Goal: Task Accomplishment & Management: Use online tool/utility

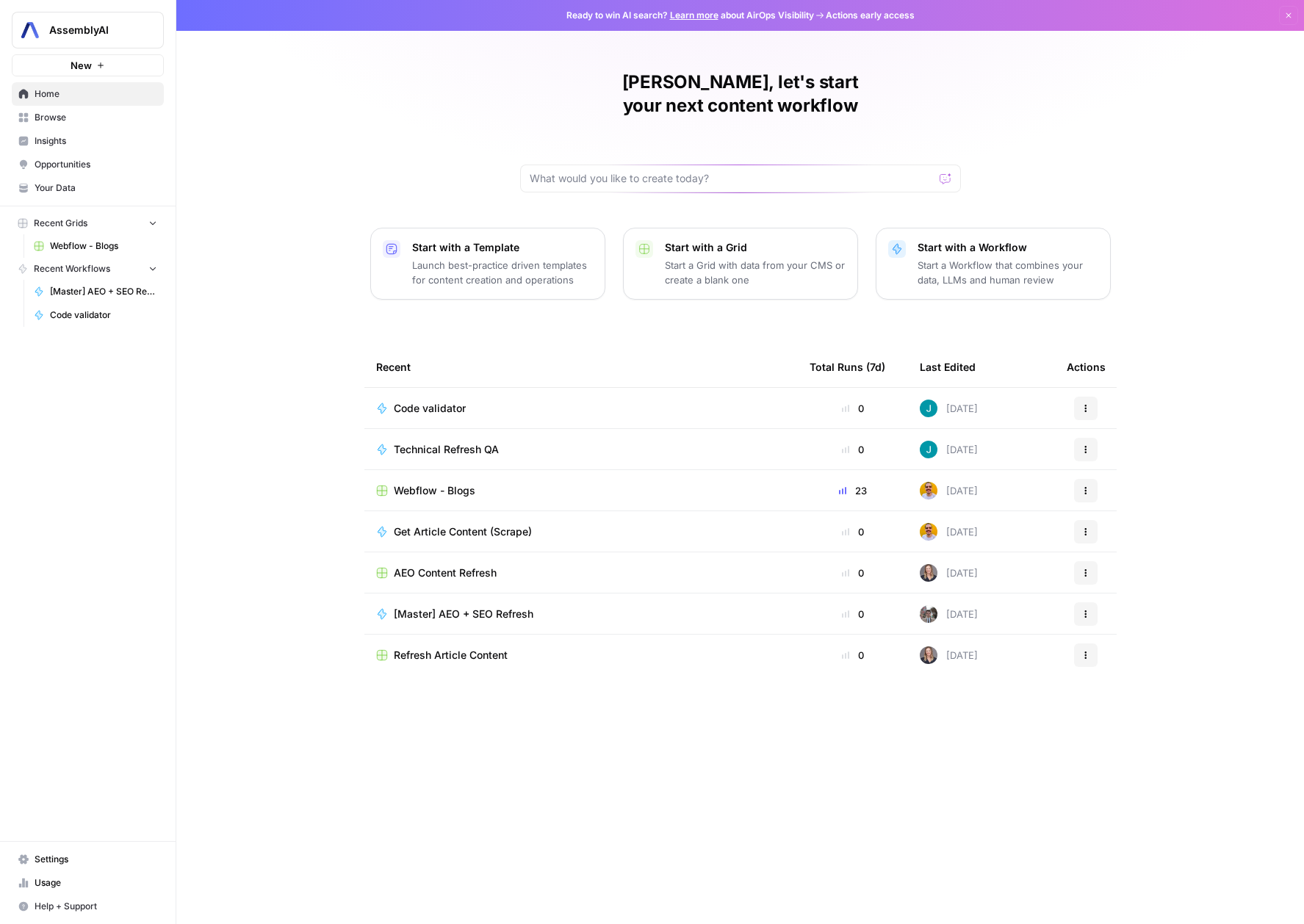
click at [415, 483] on span "Webflow - Blogs" at bounding box center [434, 490] width 81 height 15
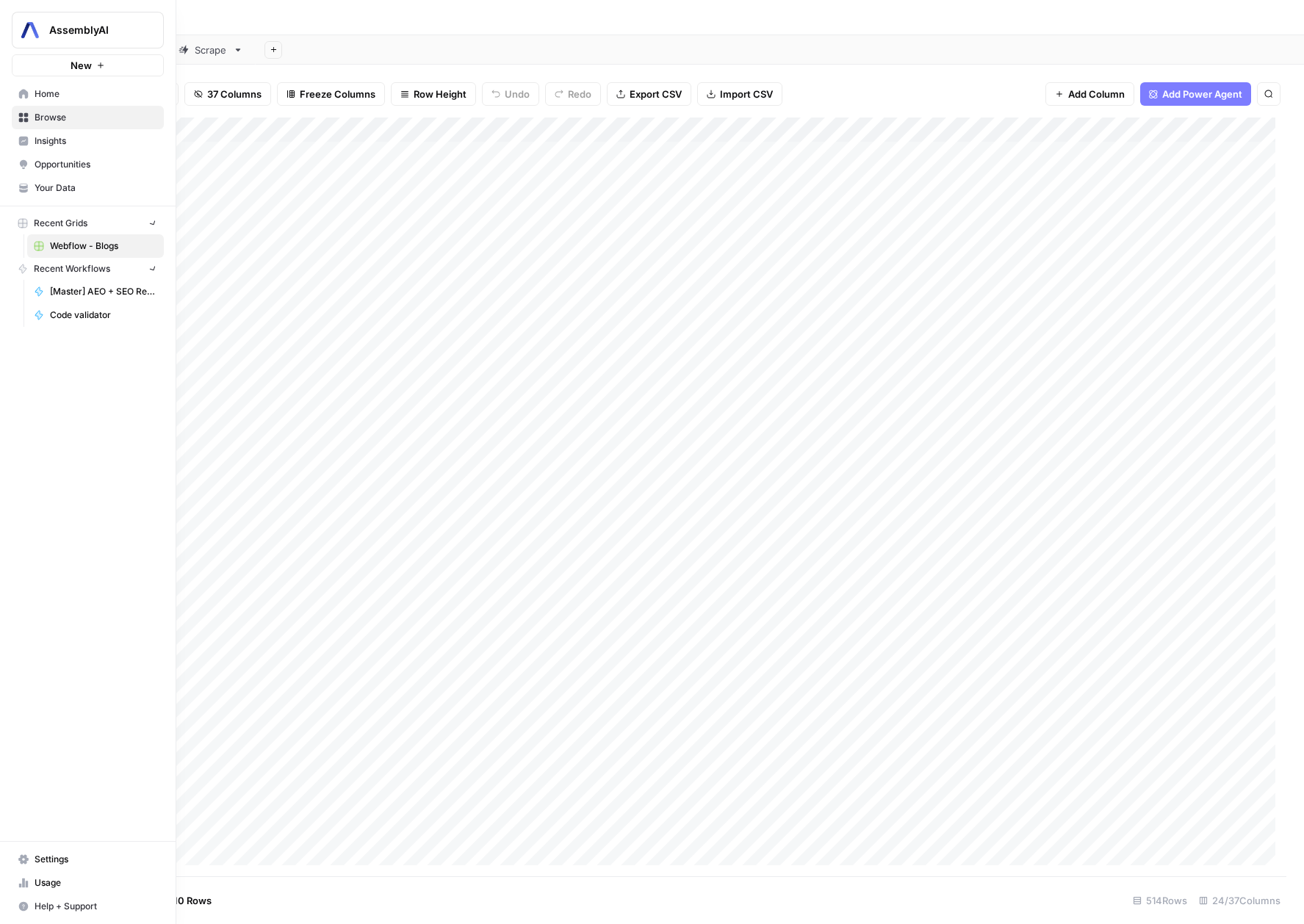
click at [29, 101] on link "Home" at bounding box center [87, 94] width 152 height 23
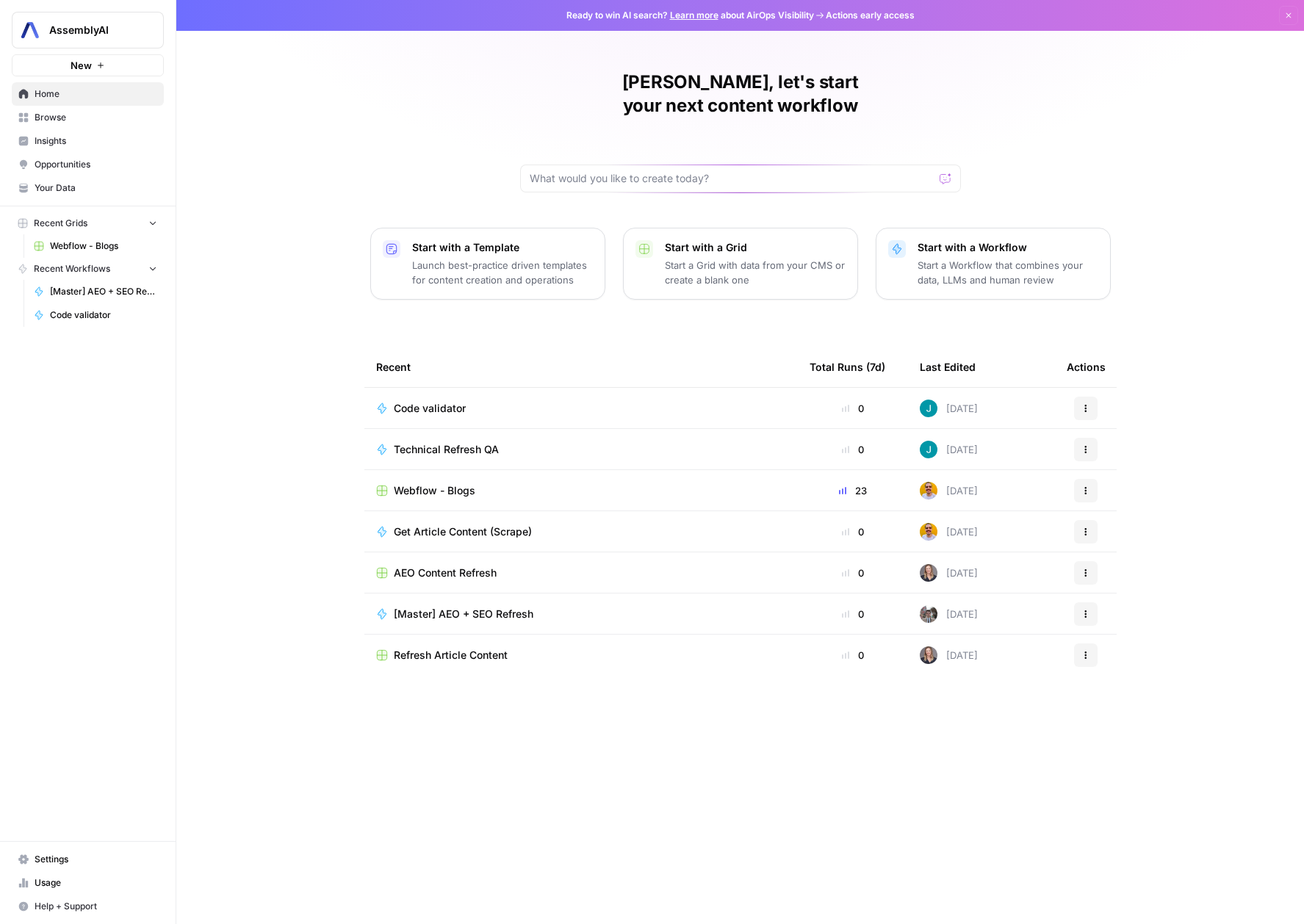
click at [470, 566] on span "AEO Content Refresh" at bounding box center [445, 572] width 103 height 15
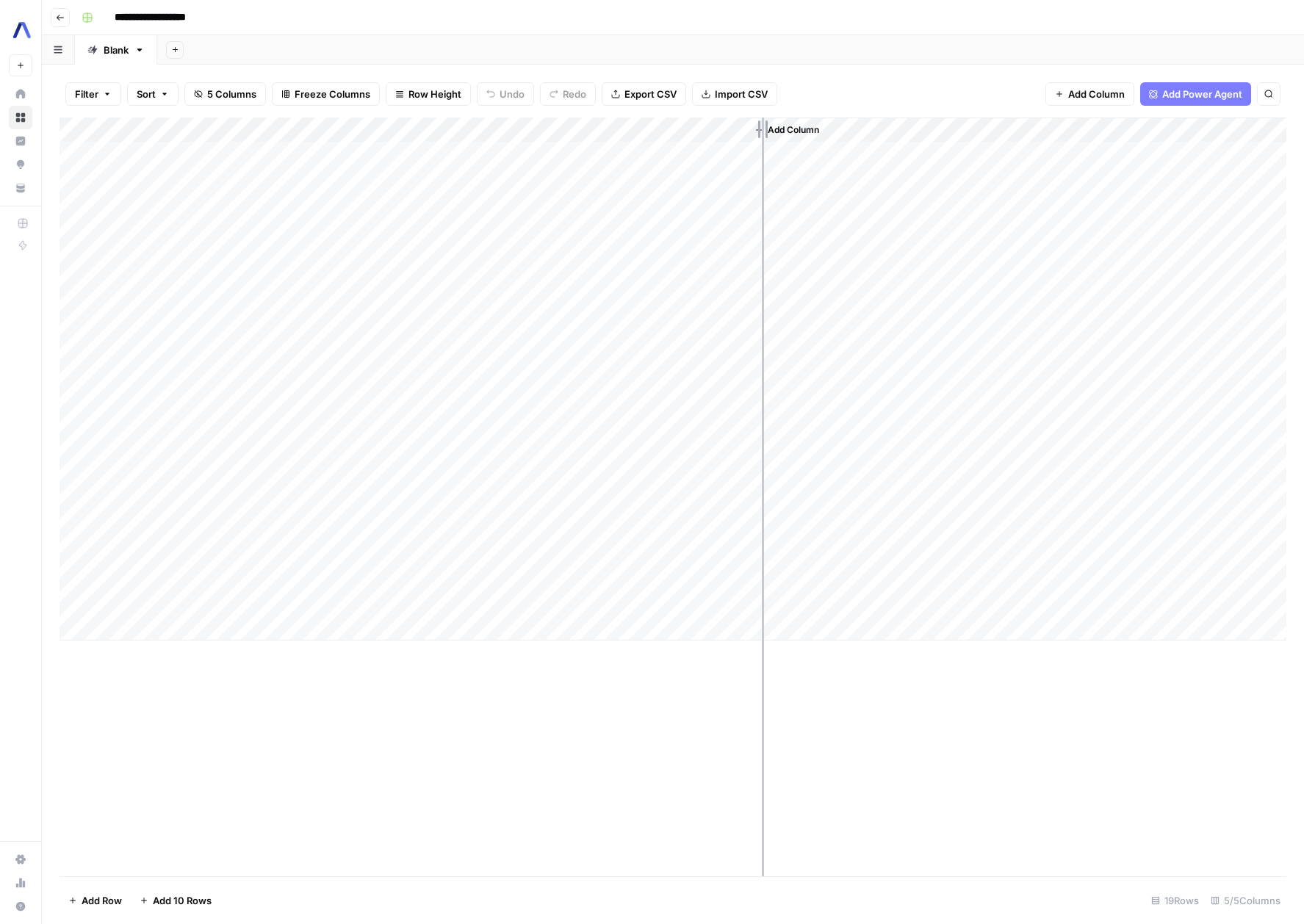
drag, startPoint x: 481, startPoint y: 129, endPoint x: 778, endPoint y: 181, distance: 301.5
click at [778, 181] on div "Add Column" at bounding box center [672, 379] width 1226 height 523
drag, startPoint x: 350, startPoint y: 125, endPoint x: 504, endPoint y: 153, distance: 156.5
click at [504, 153] on div "Add Column" at bounding box center [672, 379] width 1226 height 523
click at [691, 230] on div "Add Column" at bounding box center [672, 379] width 1226 height 523
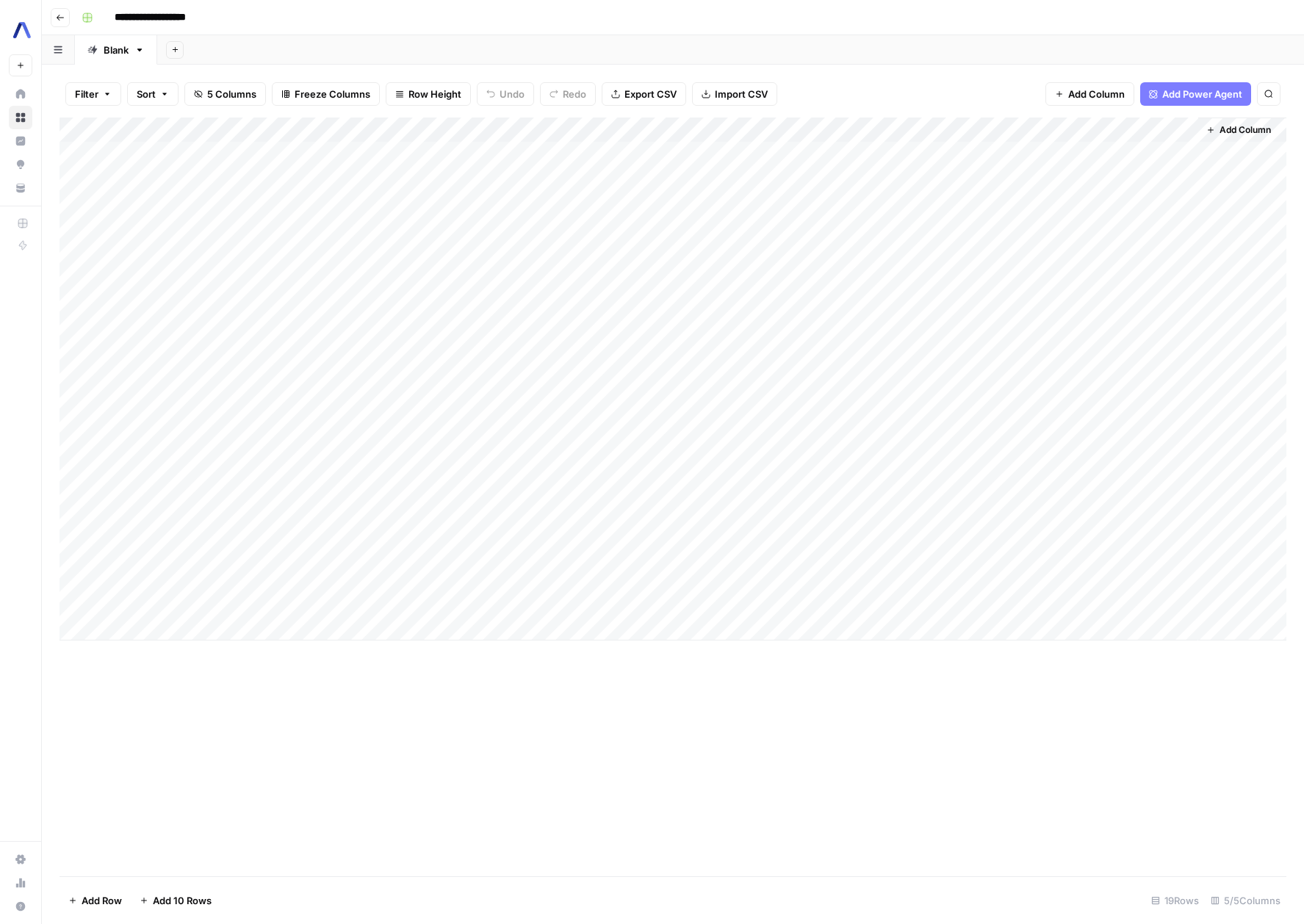
click at [686, 157] on div "Add Column" at bounding box center [672, 379] width 1226 height 523
drag, startPoint x: 934, startPoint y: 124, endPoint x: 1086, endPoint y: 144, distance: 153.3
click at [1086, 144] on div "Add Column" at bounding box center [672, 379] width 1226 height 523
drag, startPoint x: 1083, startPoint y: 124, endPoint x: 1157, endPoint y: 141, distance: 75.9
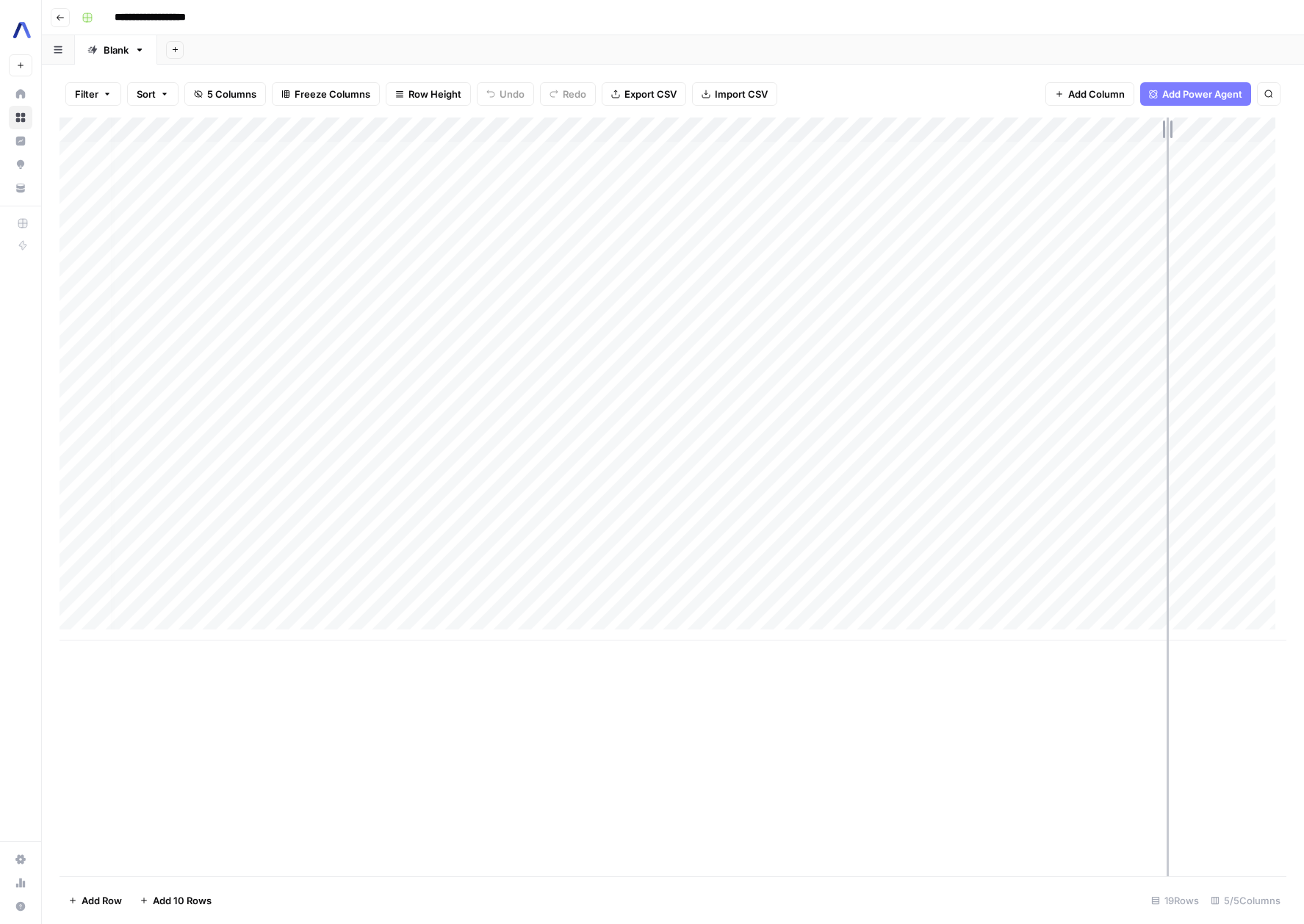
click at [1157, 141] on div "Add Column" at bounding box center [672, 379] width 1226 height 523
click at [996, 147] on div "Add Column" at bounding box center [672, 379] width 1226 height 523
drag, startPoint x: 1150, startPoint y: 129, endPoint x: 893, endPoint y: 112, distance: 257.6
click at [893, 112] on div "Filter Sort 5 Columns Freeze Columns Row Height Undo Redo Export CSV Import CSV…" at bounding box center [672, 494] width 1262 height 859
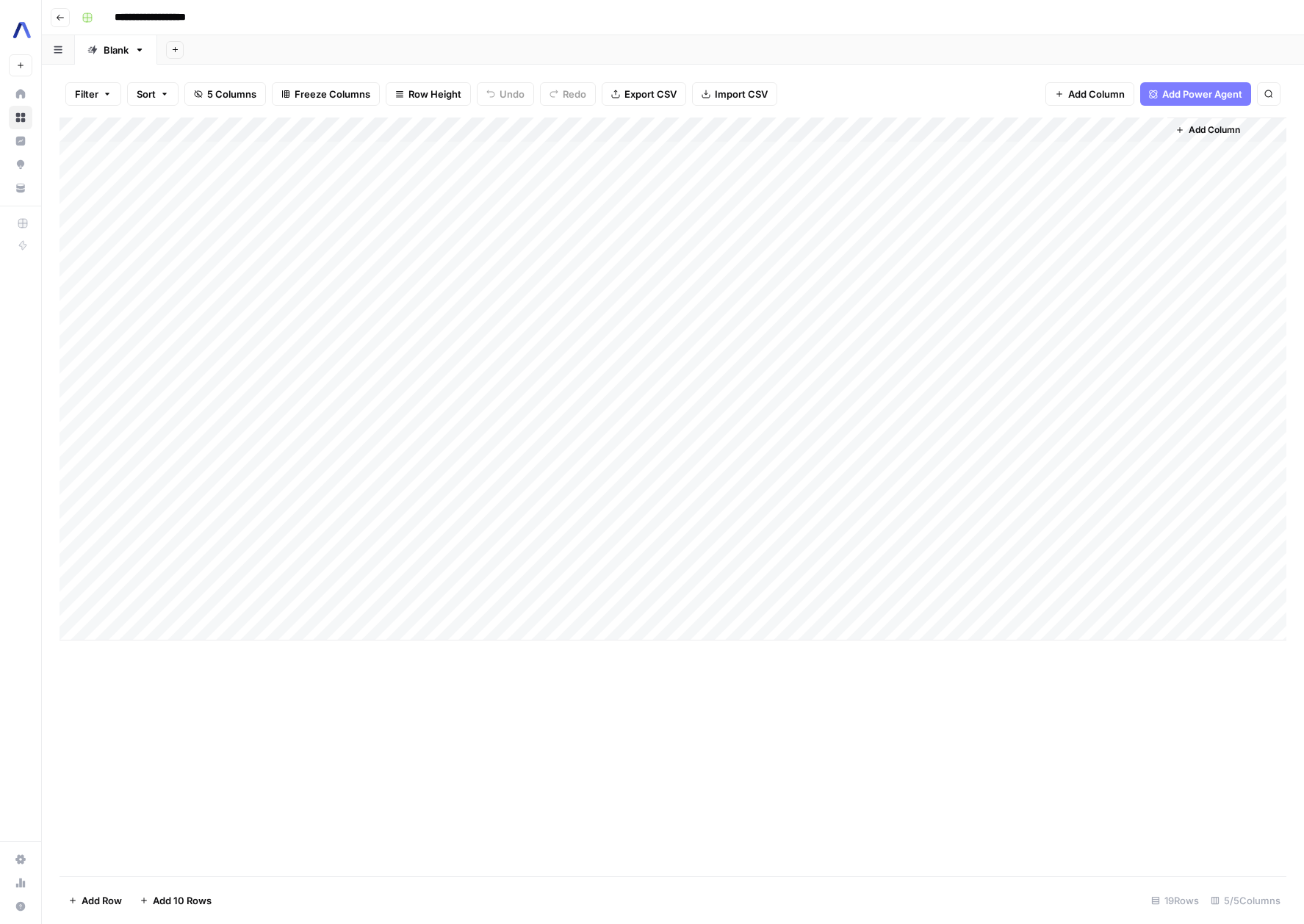
click at [847, 241] on div "Add Column" at bounding box center [672, 379] width 1226 height 523
click at [998, 126] on div "Add Column" at bounding box center [672, 379] width 1226 height 523
click at [61, 20] on icon "button" at bounding box center [60, 17] width 9 height 9
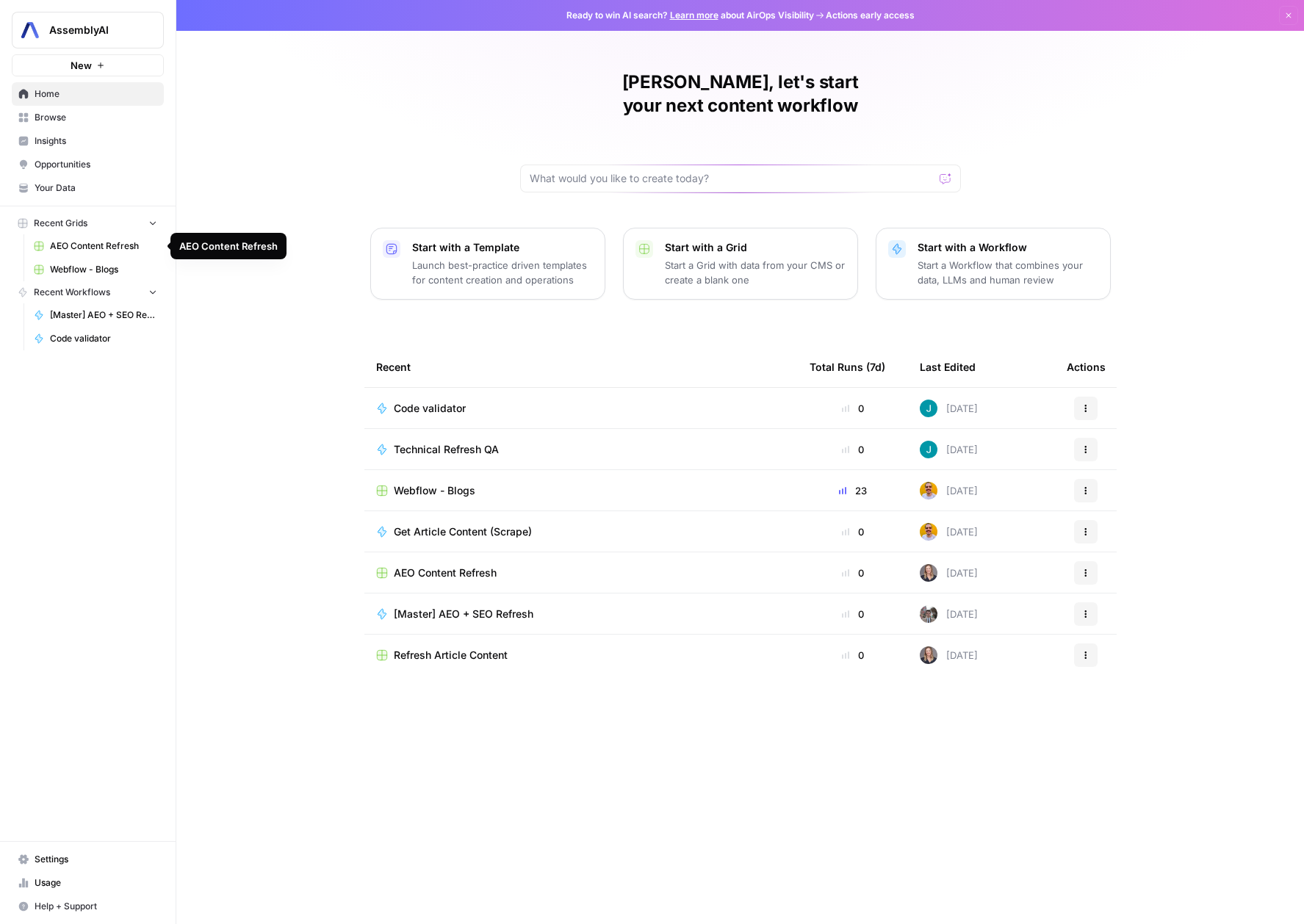
click at [81, 266] on span "Webflow - Blogs" at bounding box center [104, 269] width 108 height 14
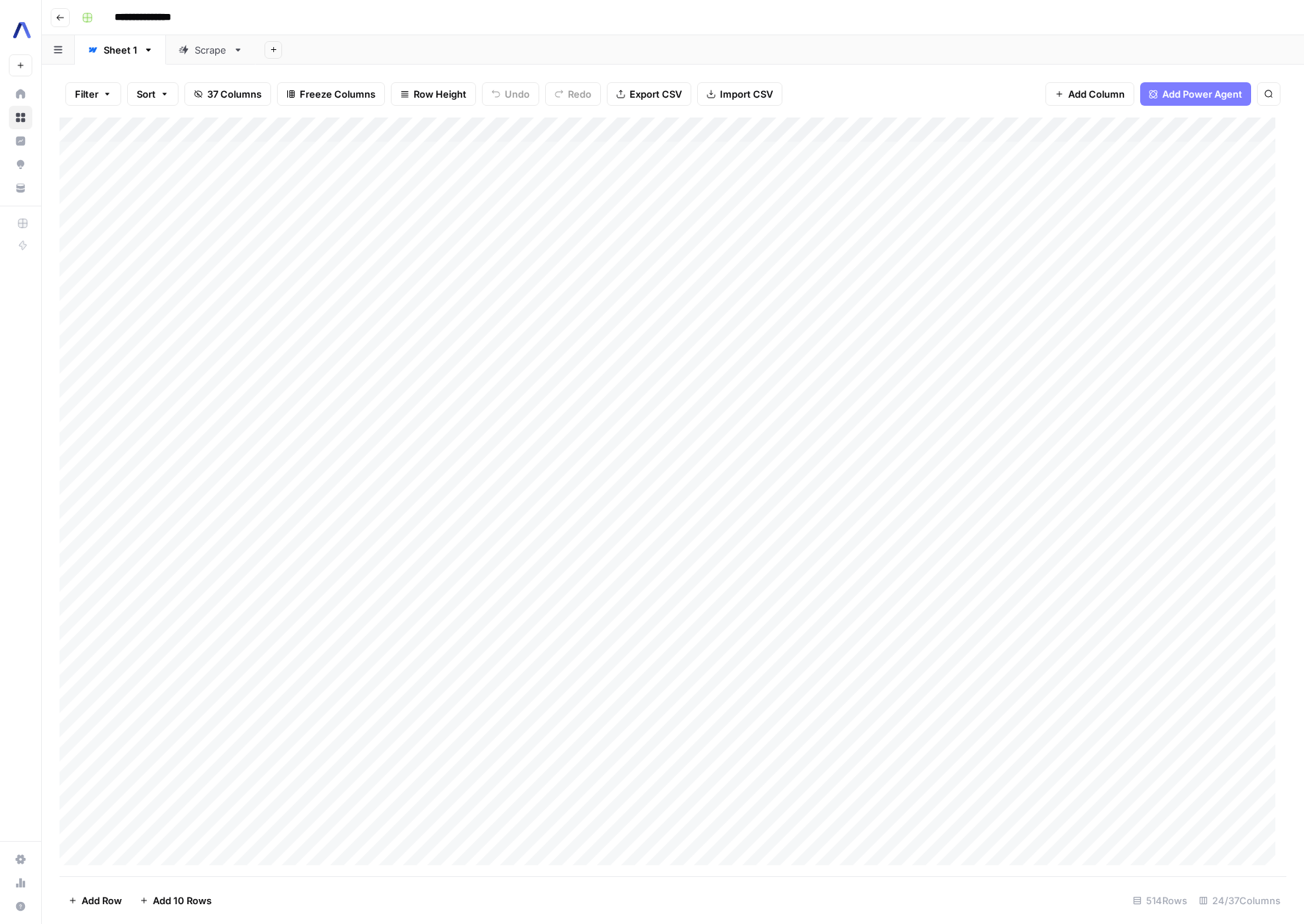
click at [62, 14] on icon "button" at bounding box center [60, 17] width 9 height 9
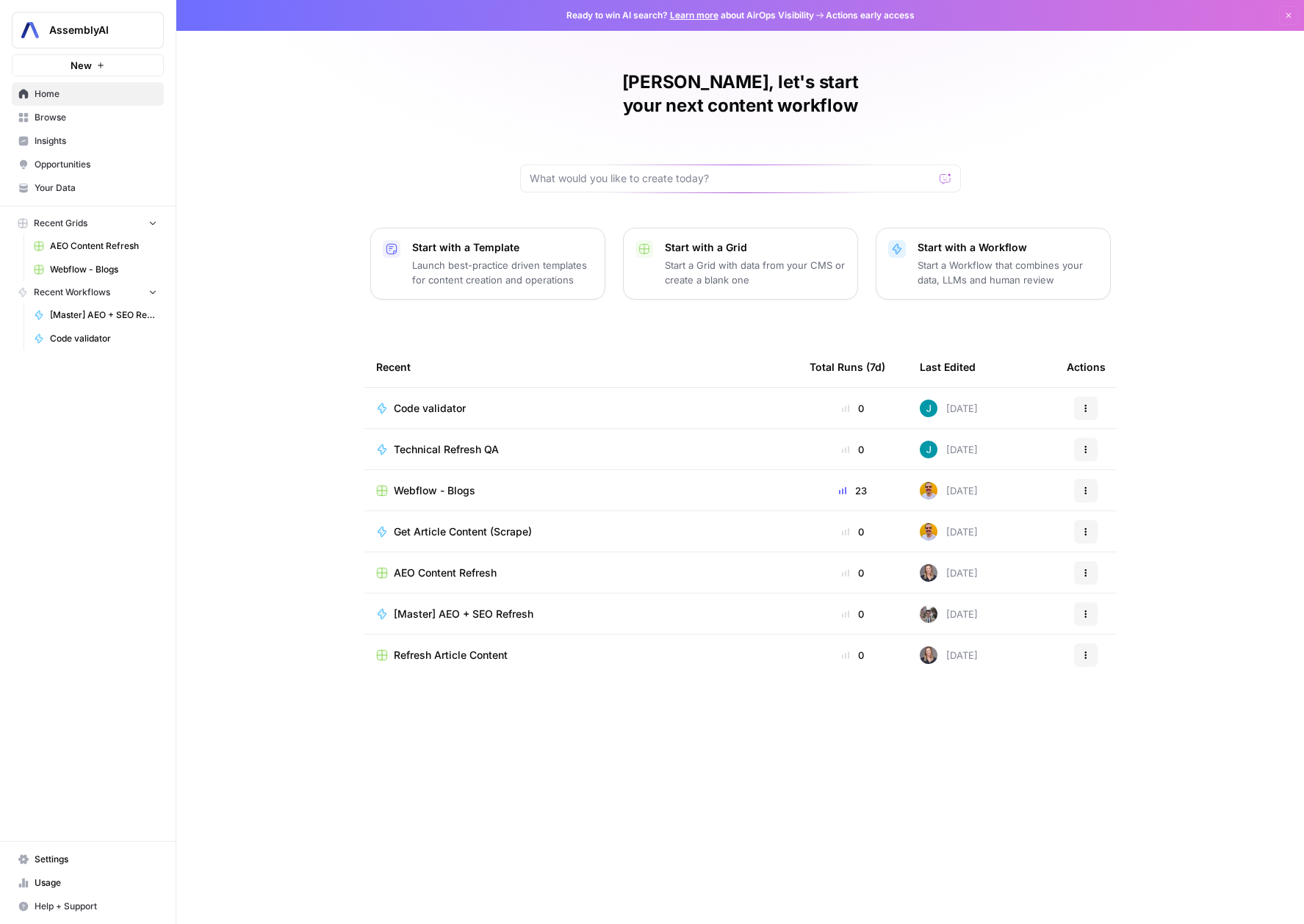
click at [636, 318] on div "[PERSON_NAME], let's start your next content workflow Start with a Template Lau…" at bounding box center [740, 462] width 1128 height 924
click at [99, 115] on span "Browse" at bounding box center [96, 117] width 123 height 14
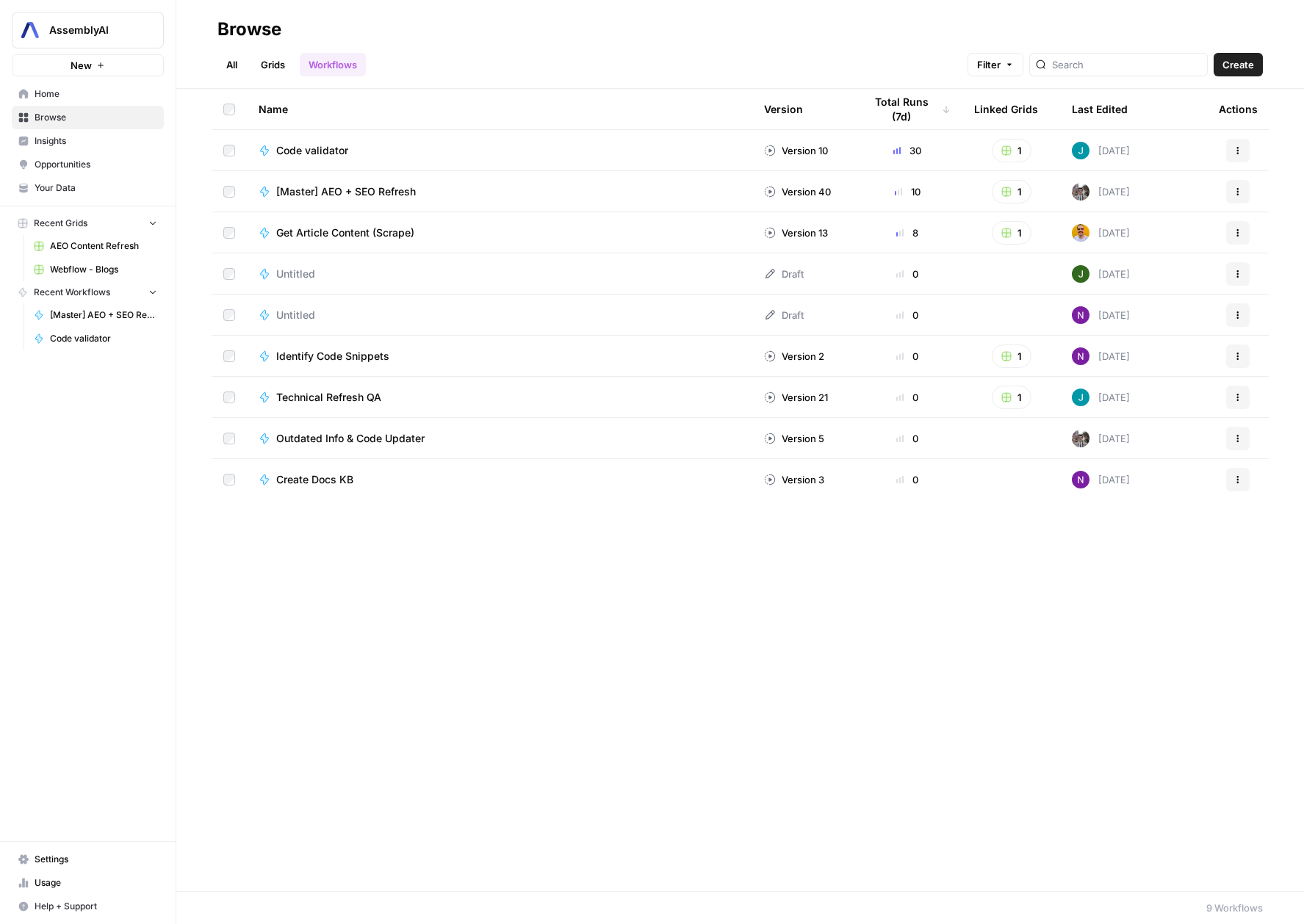
click at [524, 490] on td "Create Docs KB" at bounding box center [500, 479] width 506 height 41
click at [400, 478] on div "Create Docs KB" at bounding box center [499, 479] width 481 height 15
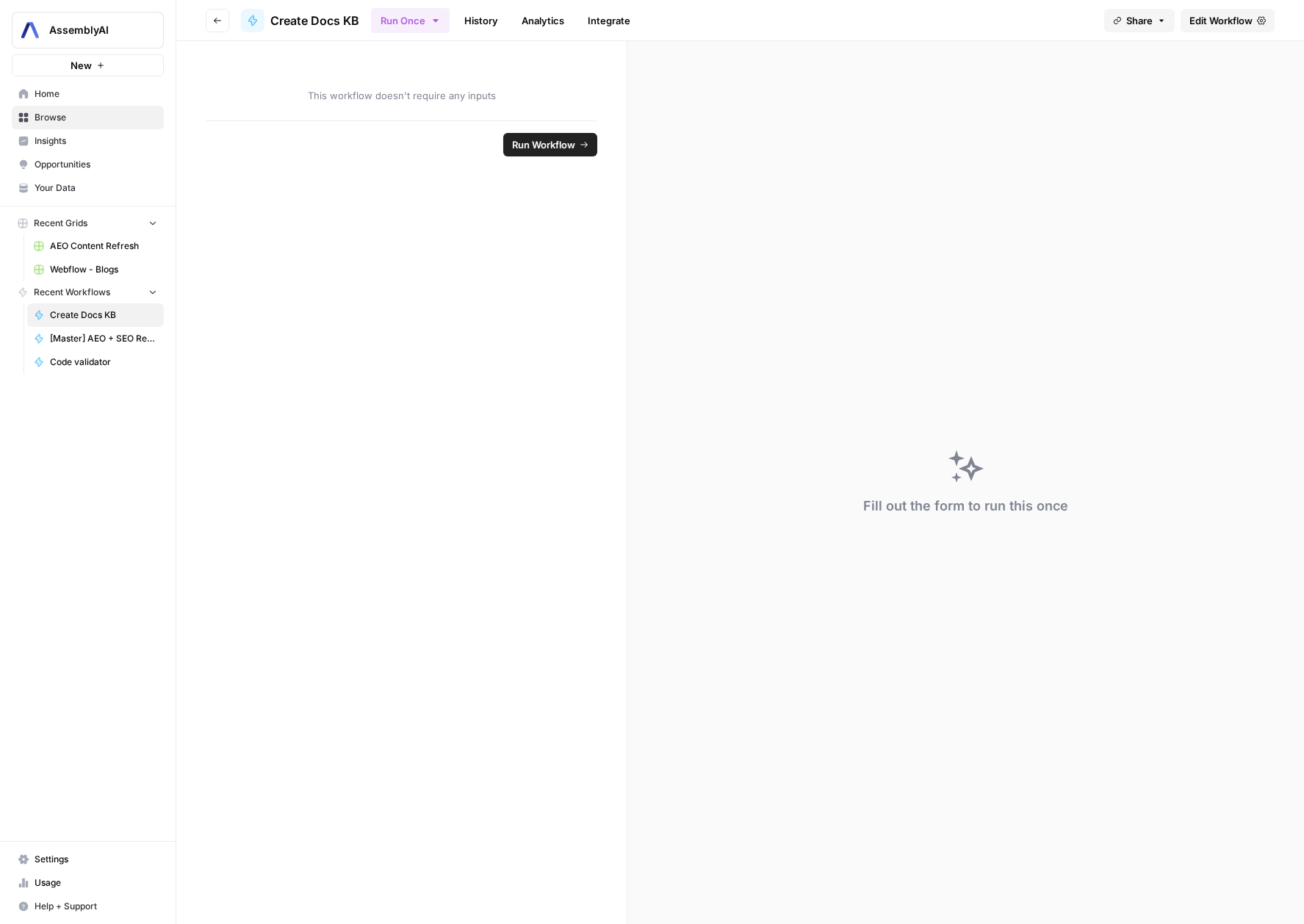
click at [543, 23] on link "Analytics" at bounding box center [543, 20] width 60 height 23
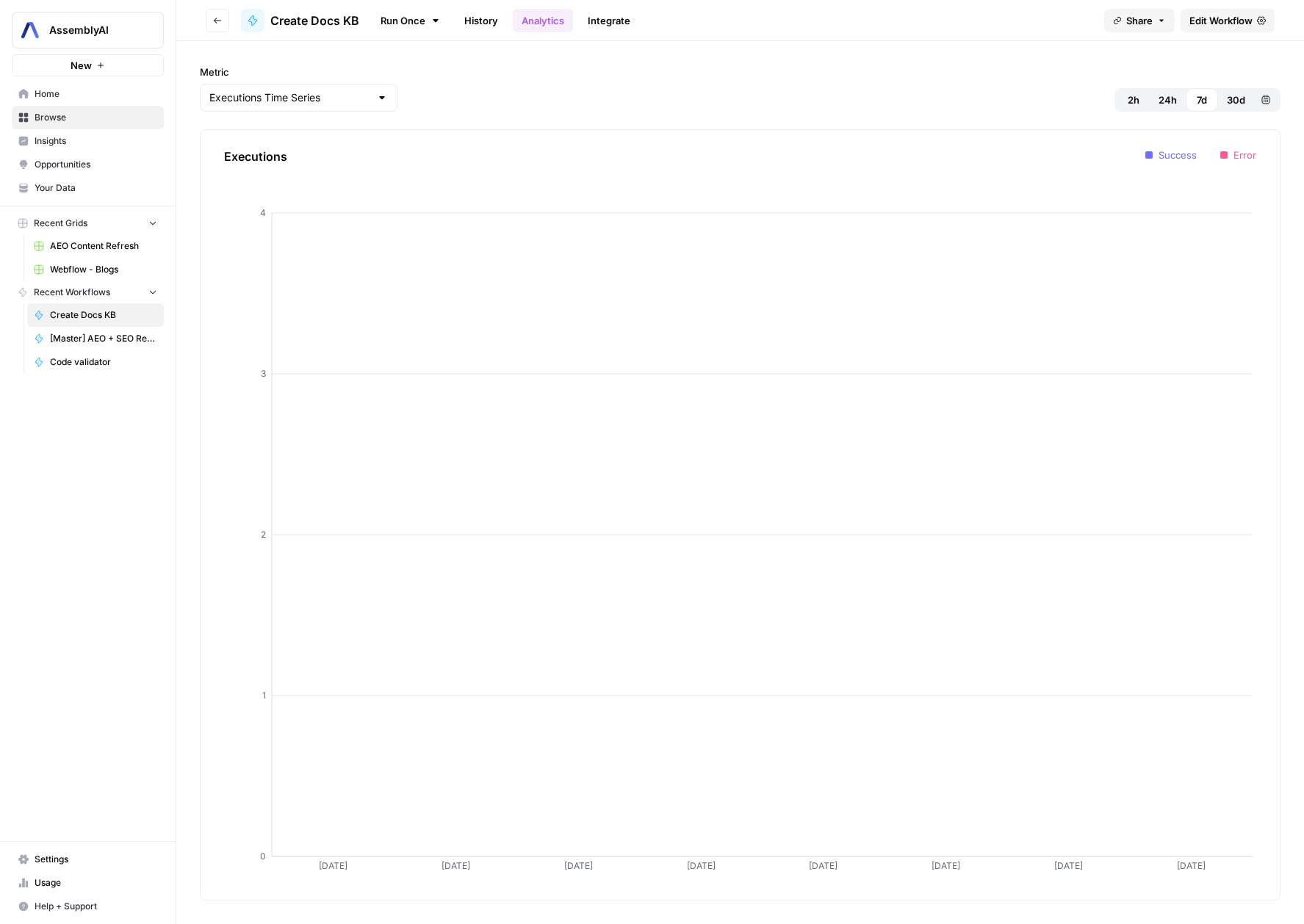
click at [480, 23] on link "History" at bounding box center [481, 20] width 51 height 23
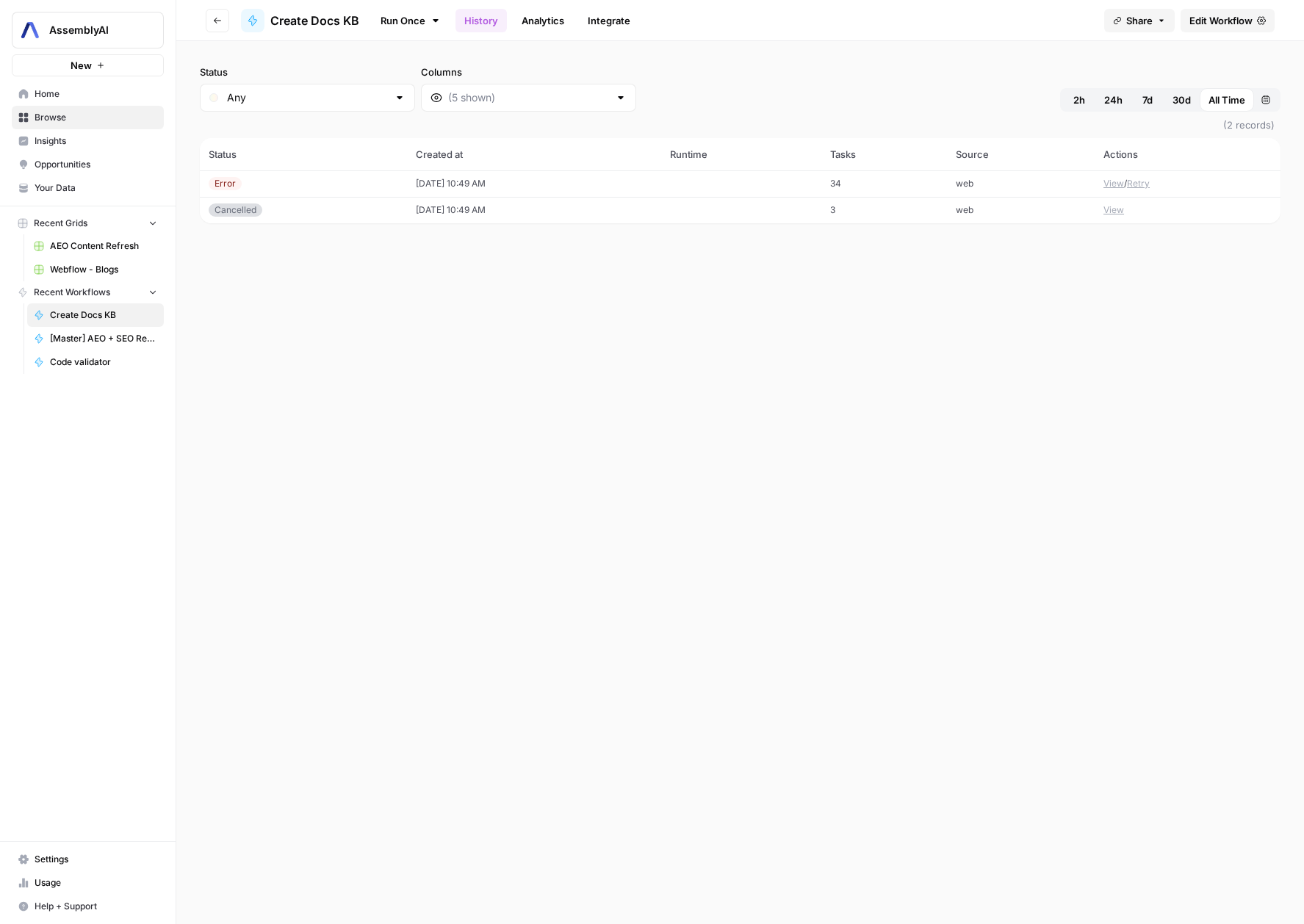
click at [524, 20] on link "Analytics" at bounding box center [543, 20] width 60 height 23
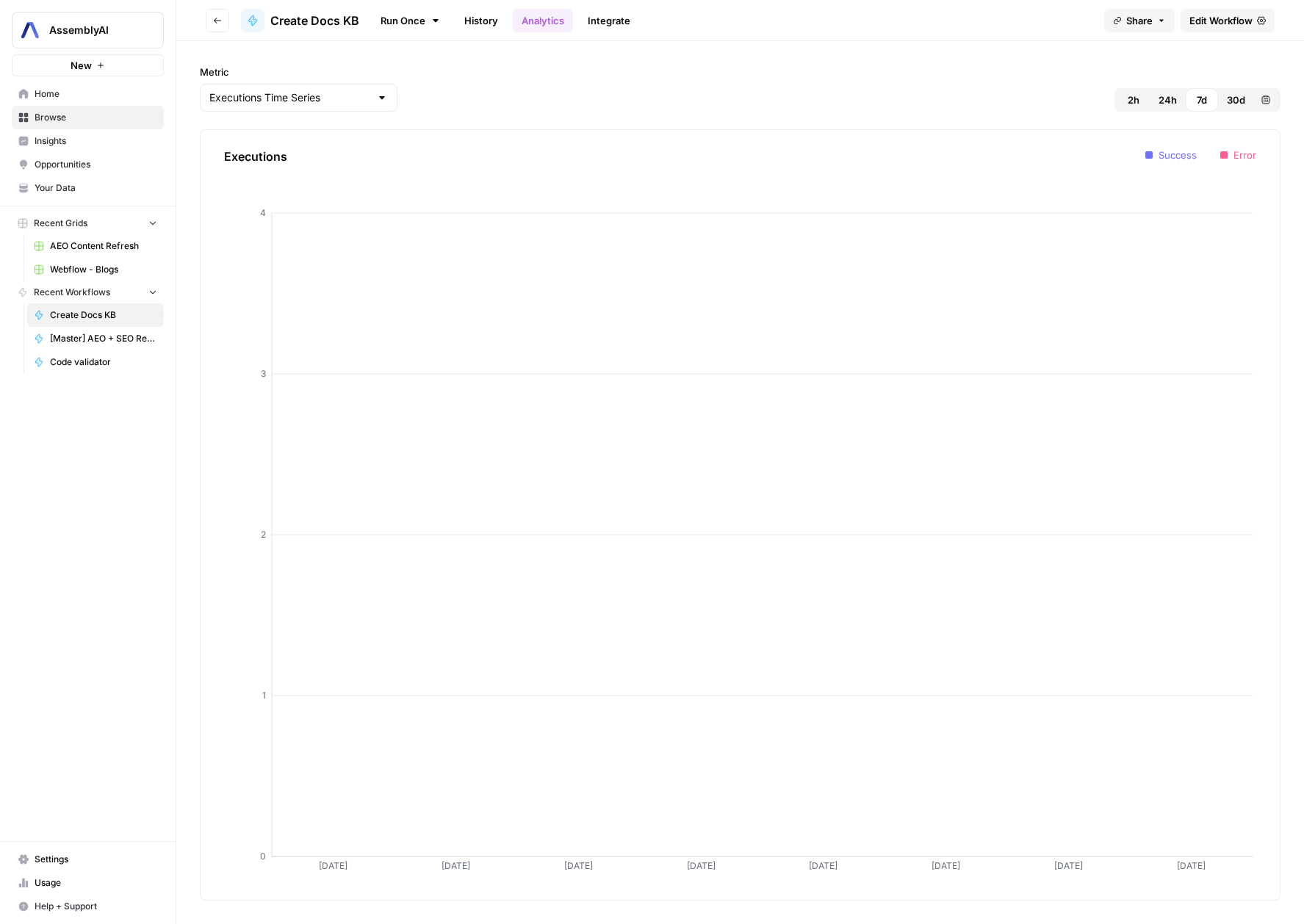
click at [592, 18] on link "Integrate" at bounding box center [608, 20] width 60 height 23
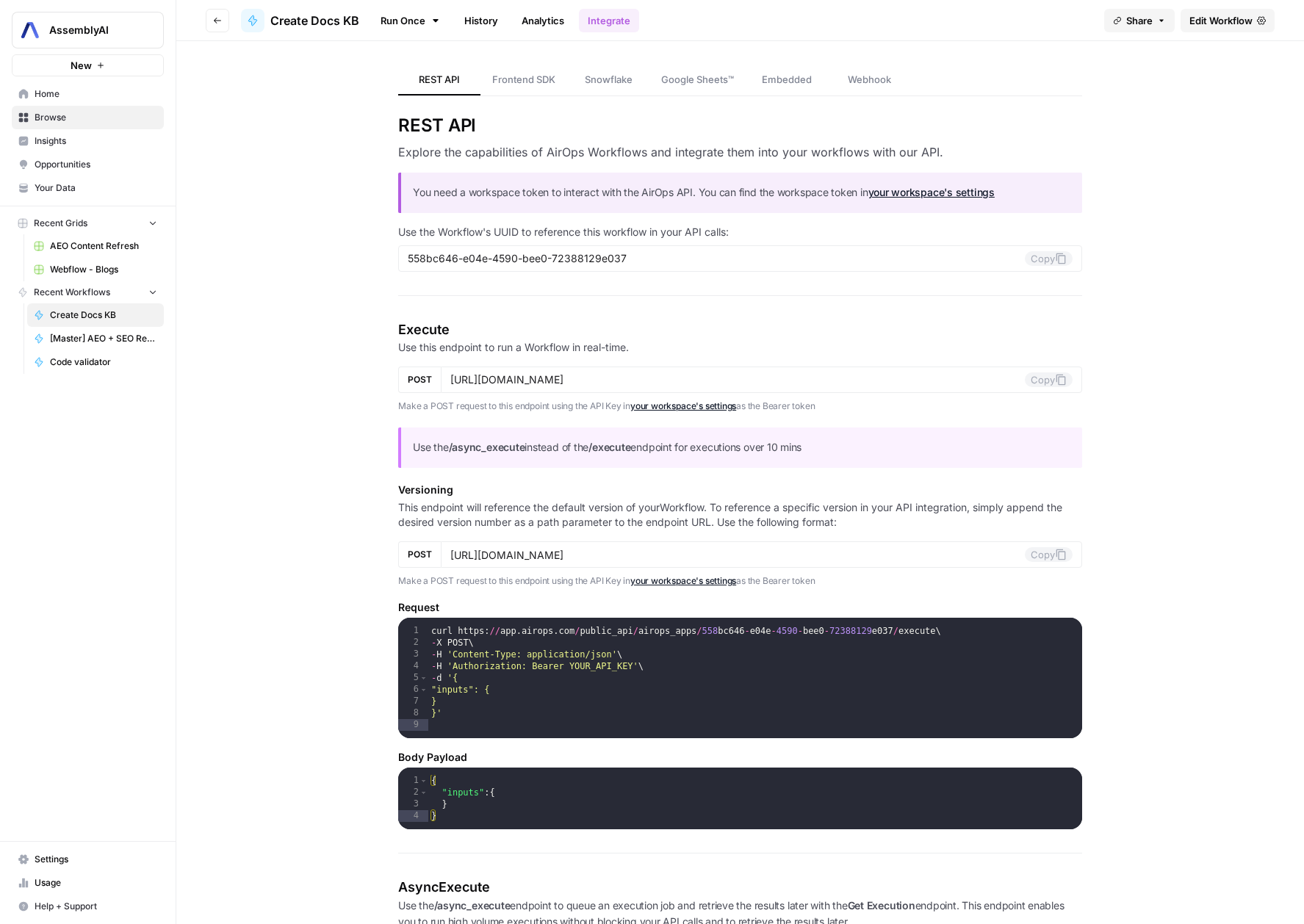
click at [672, 81] on span "Google Sheets™" at bounding box center [697, 78] width 73 height 15
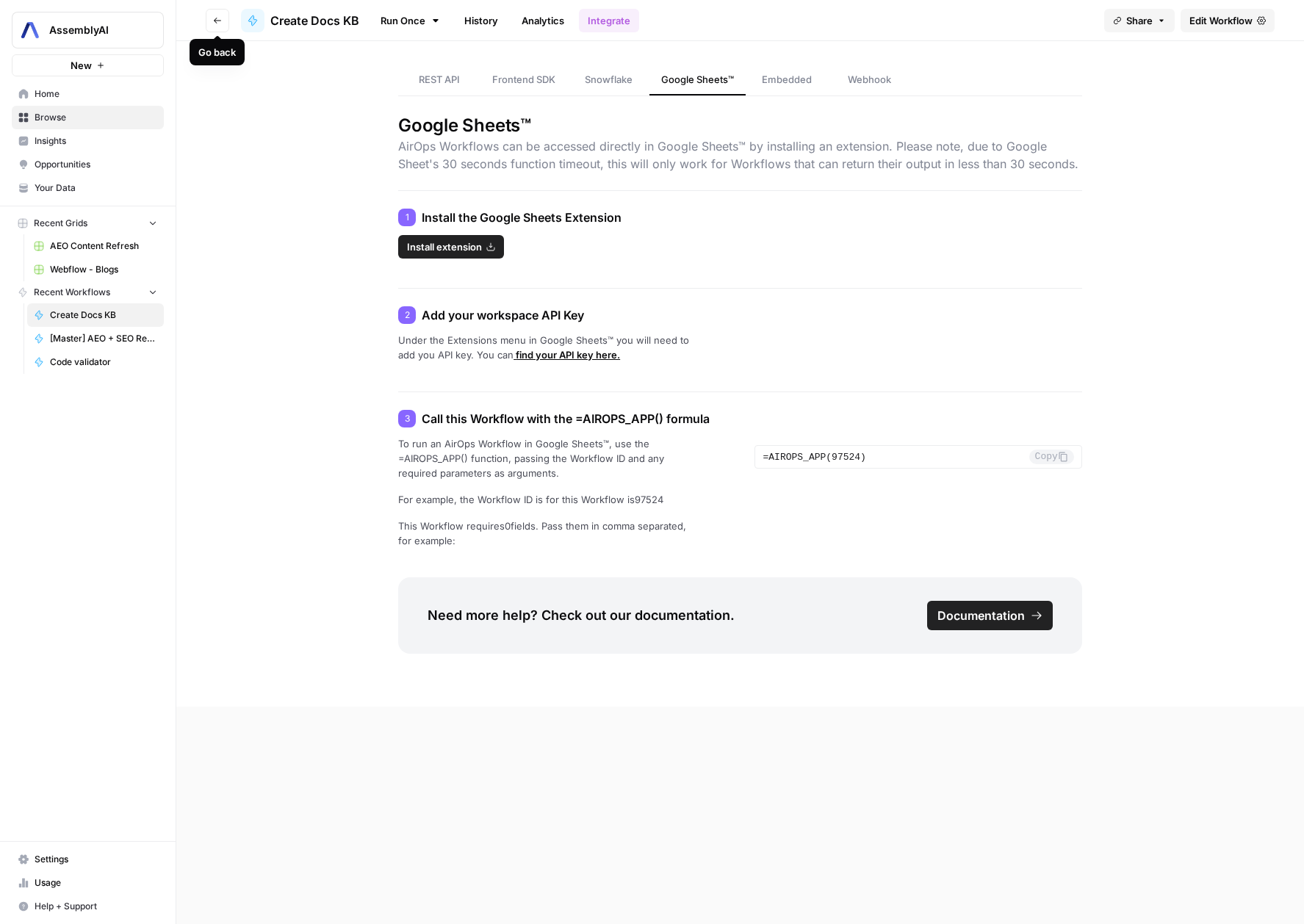
click at [226, 16] on button "Go back" at bounding box center [217, 20] width 23 height 23
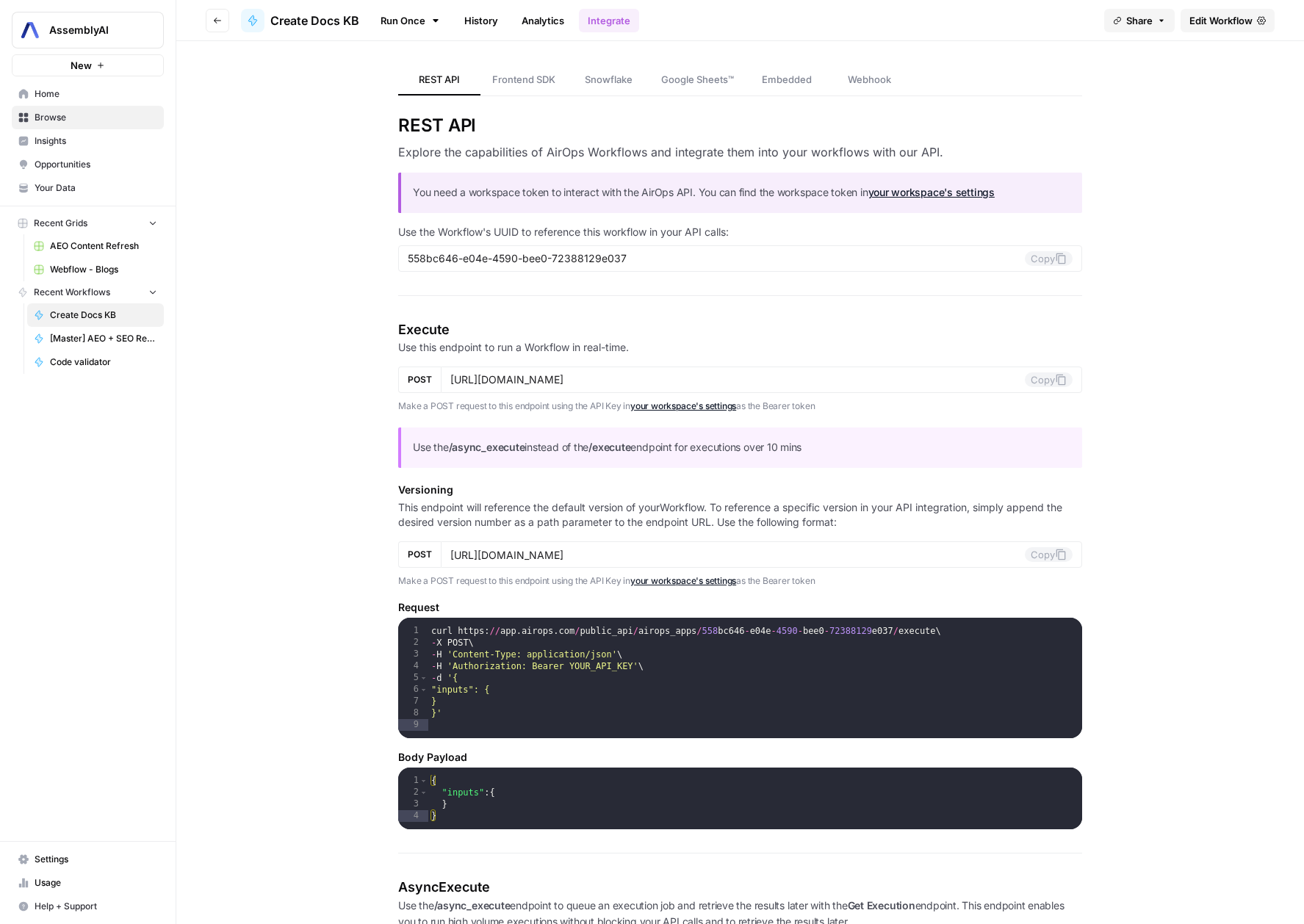
click at [93, 124] on link "Browse" at bounding box center [87, 117] width 152 height 23
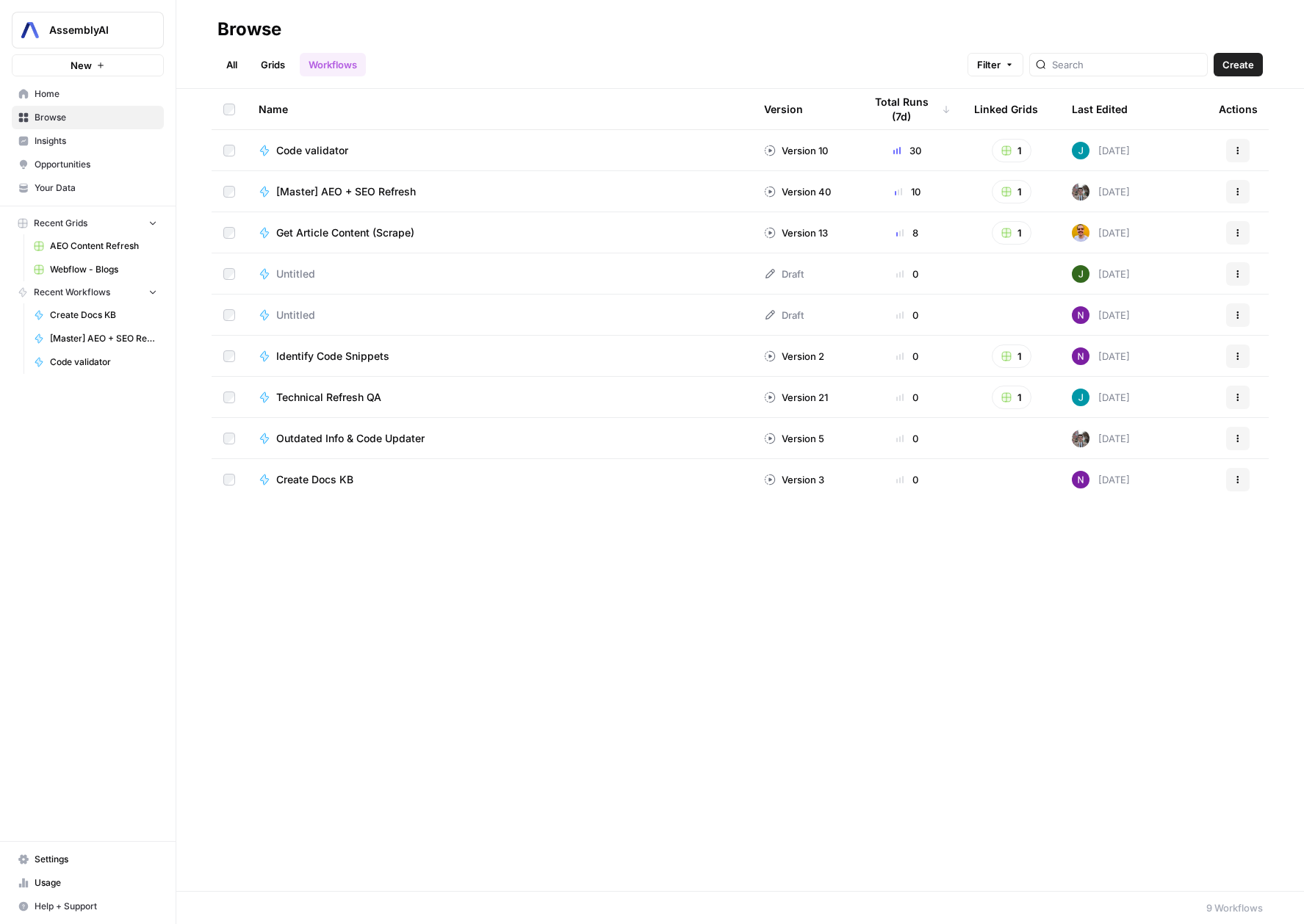
click at [244, 65] on link "All" at bounding box center [232, 65] width 29 height 23
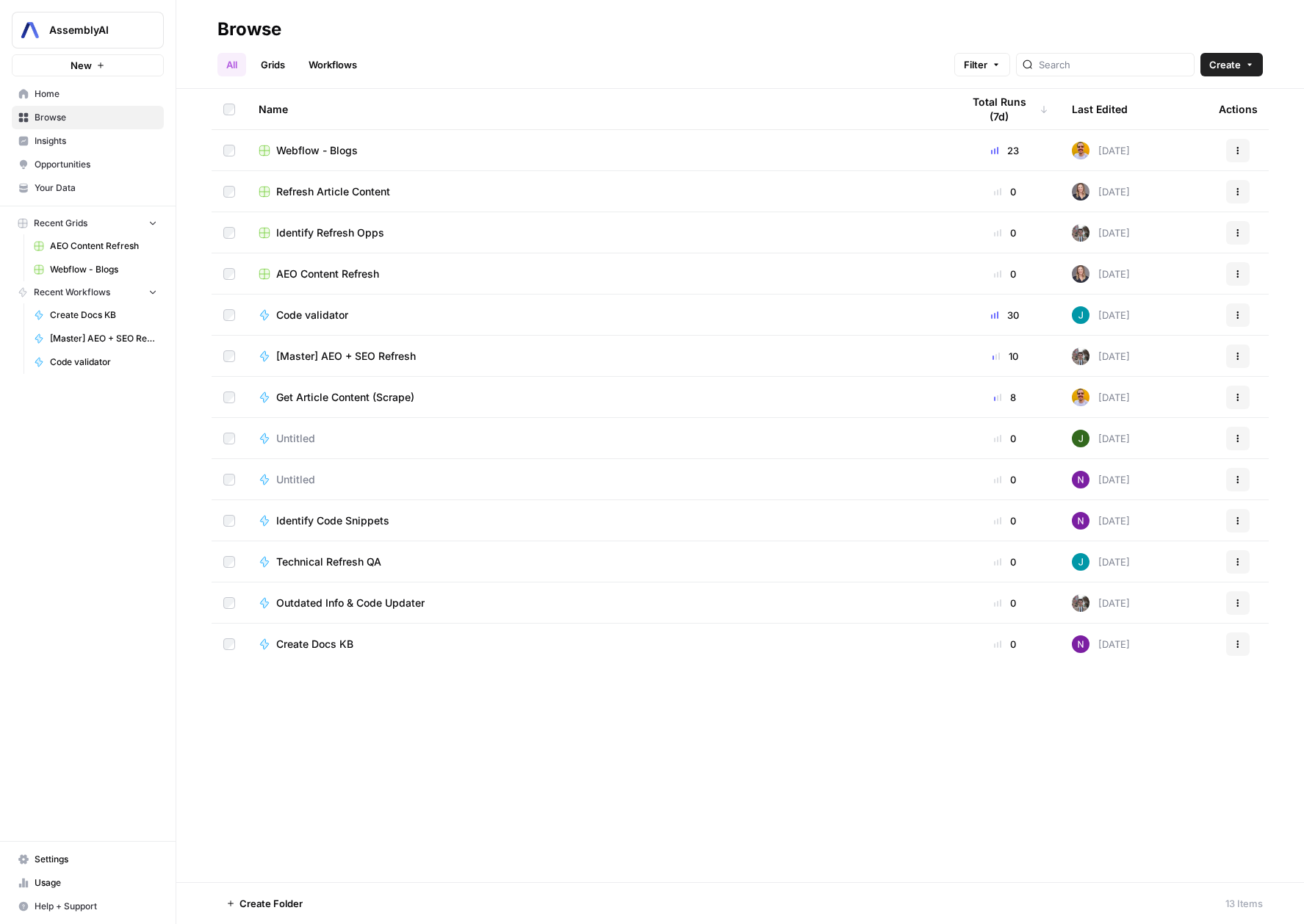
click at [435, 239] on div "Identify Refresh Opps" at bounding box center [598, 232] width 679 height 15
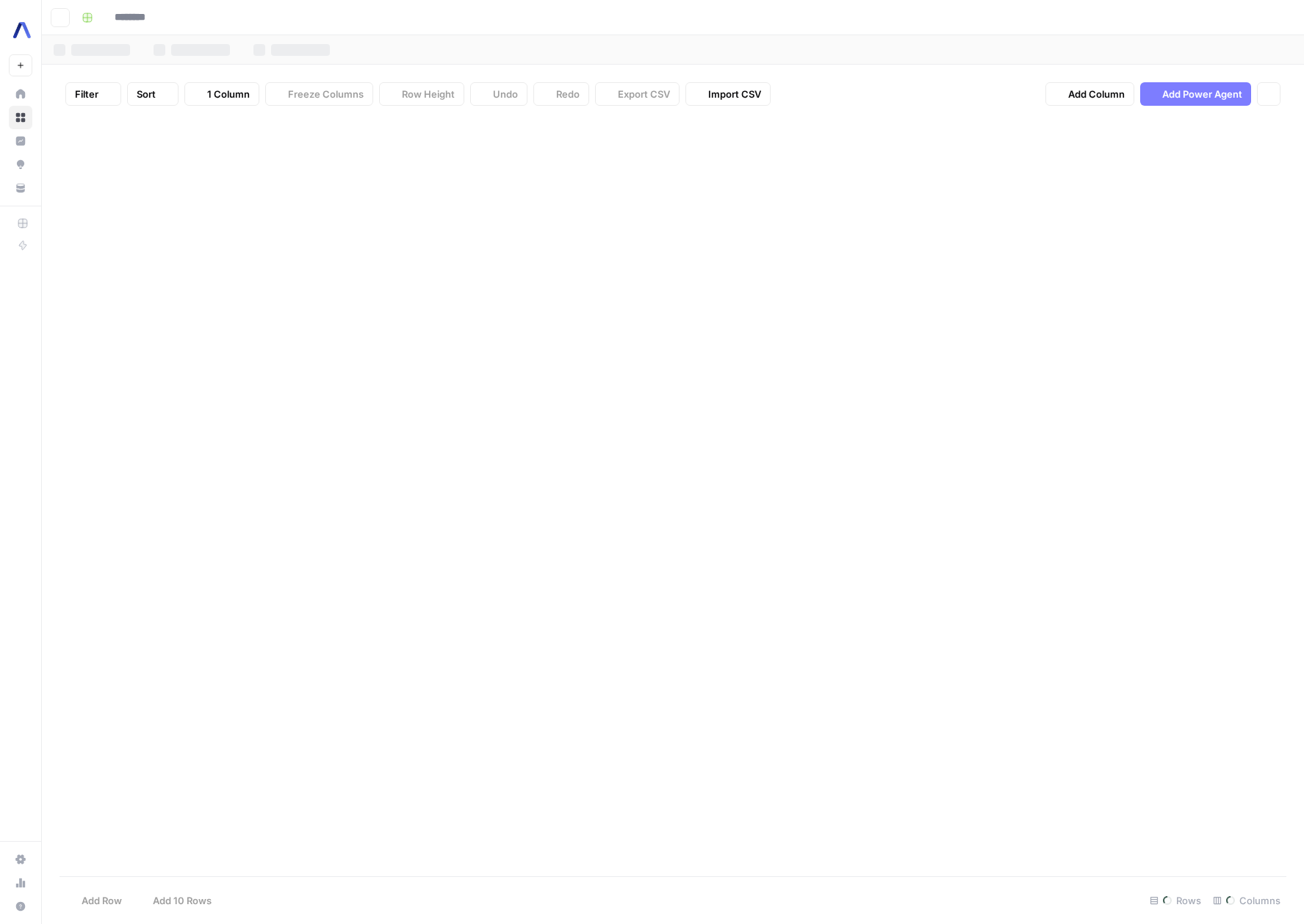
type input "**********"
